Goal: Transaction & Acquisition: Purchase product/service

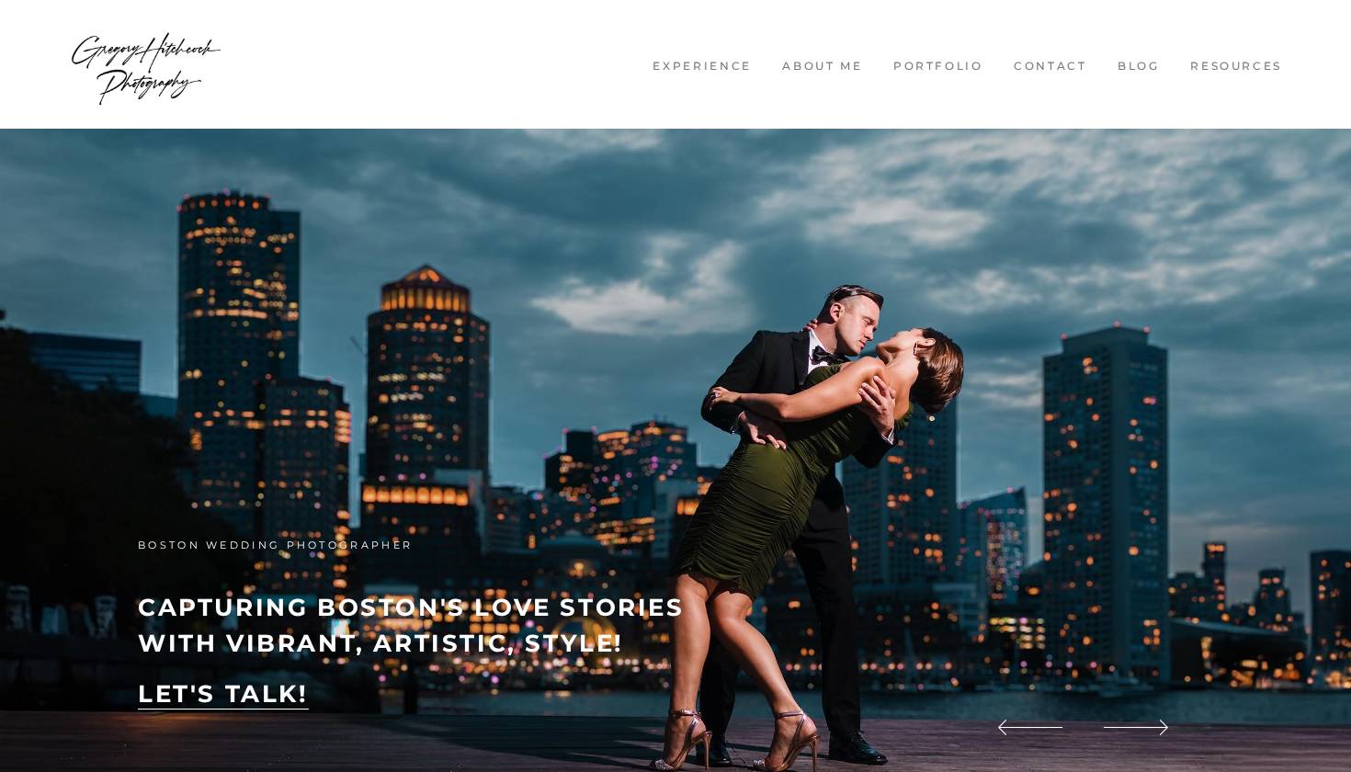
click at [1066, 67] on link "Contact" at bounding box center [1050, 67] width 95 height 16
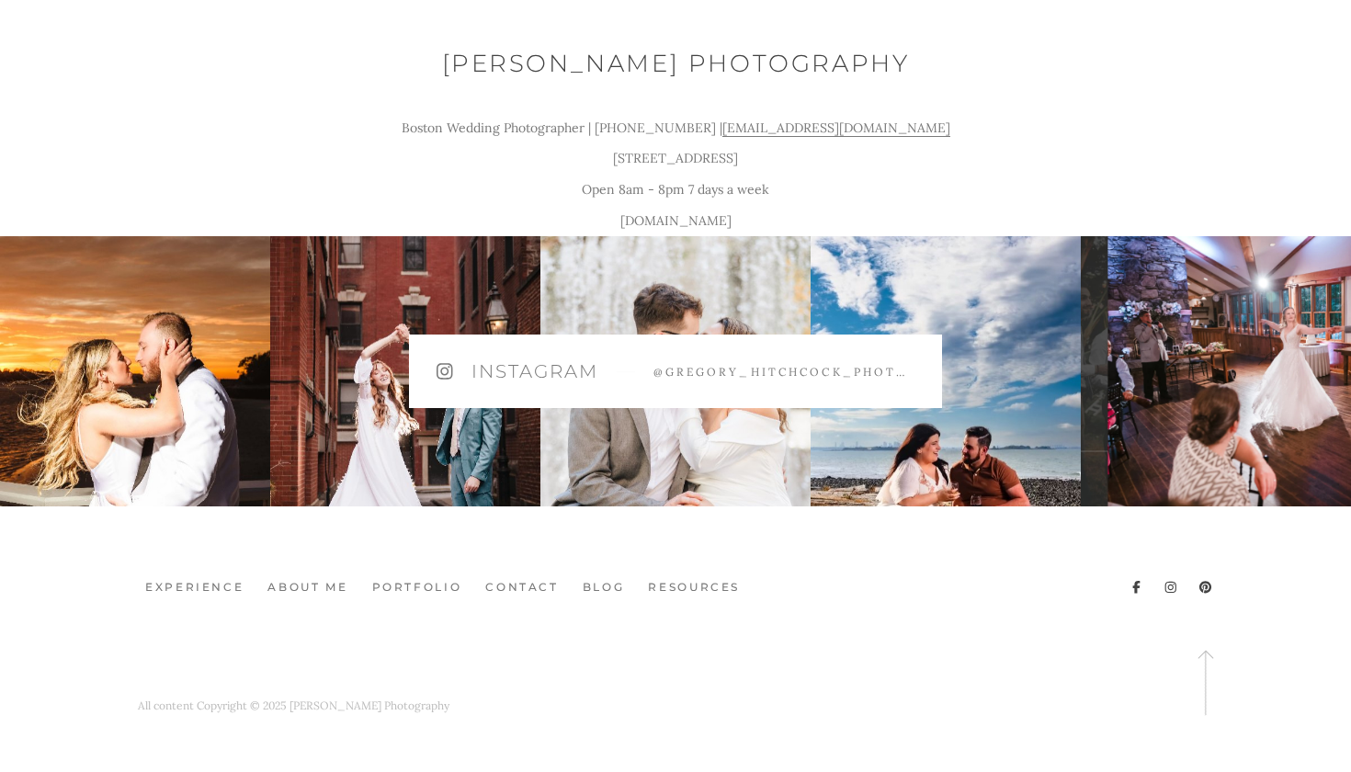
scroll to position [1999, 0]
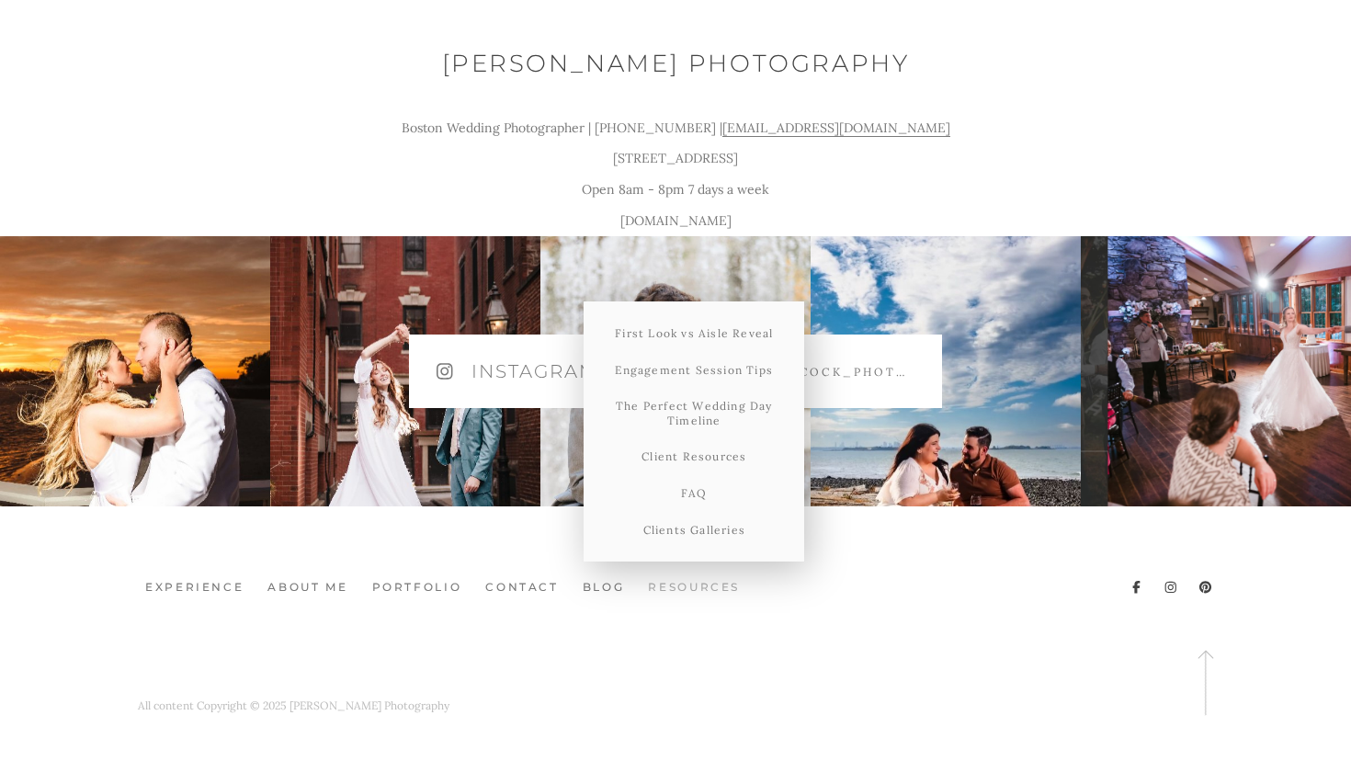
click at [700, 587] on link "Resources" at bounding box center [694, 588] width 107 height 16
click at [698, 495] on link "FAQ" at bounding box center [694, 493] width 221 height 37
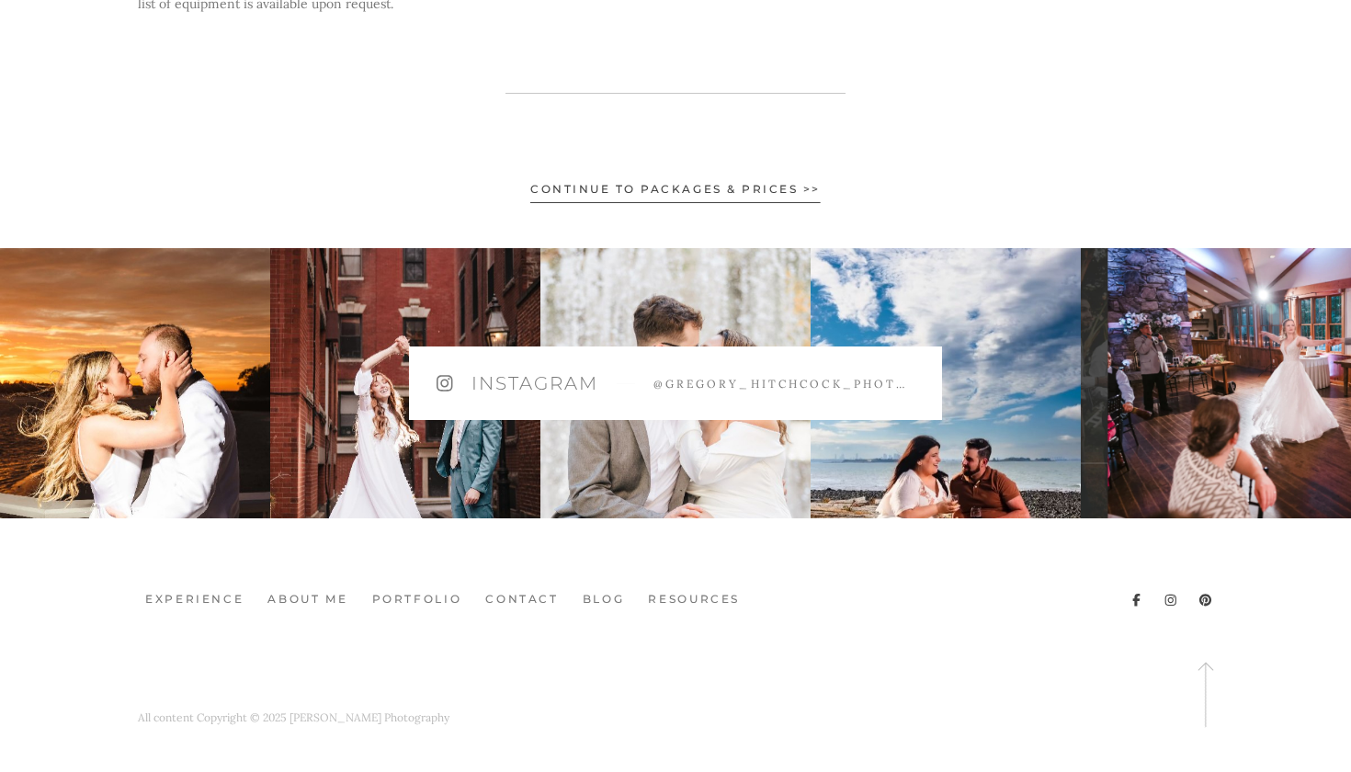
scroll to position [1608, 0]
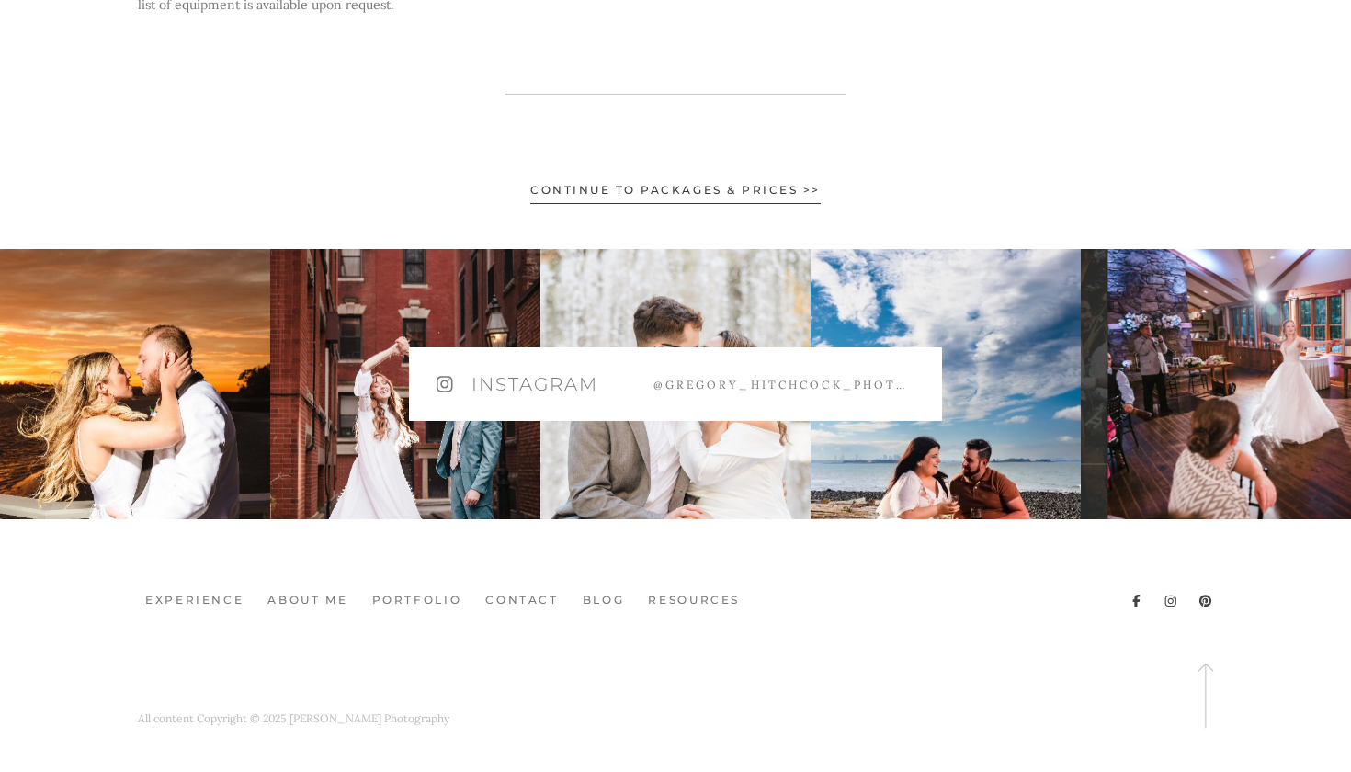
click at [771, 184] on span "Continue to Packages & Prices >>" at bounding box center [675, 193] width 290 height 21
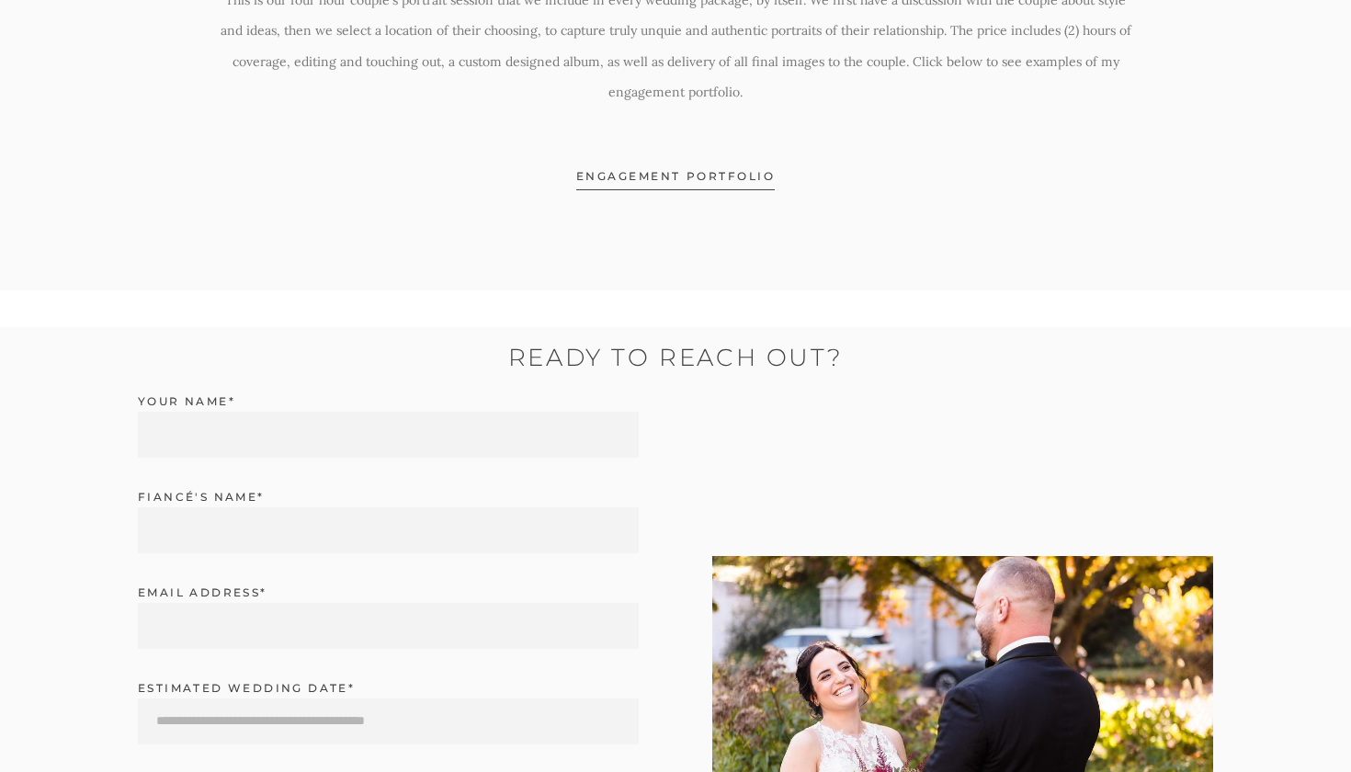
scroll to position [4313, 0]
